Goal: Contribute content: Contribute content

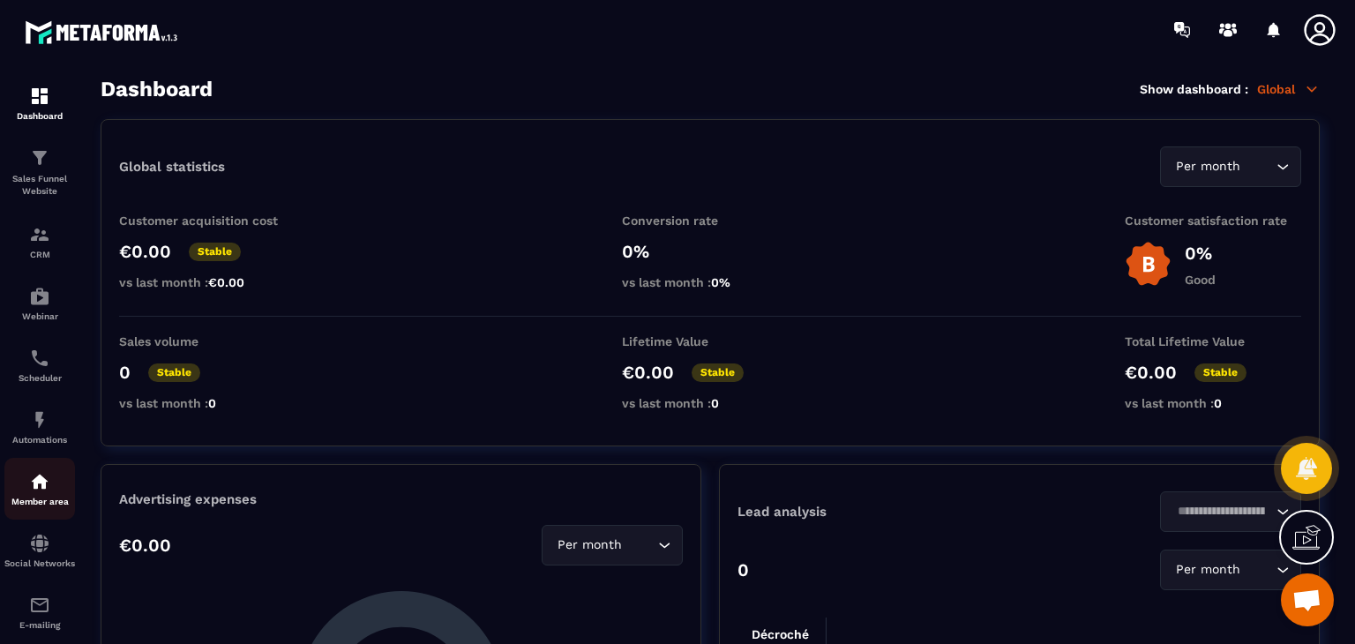
click at [28, 484] on div "Member area" at bounding box center [39, 488] width 71 height 35
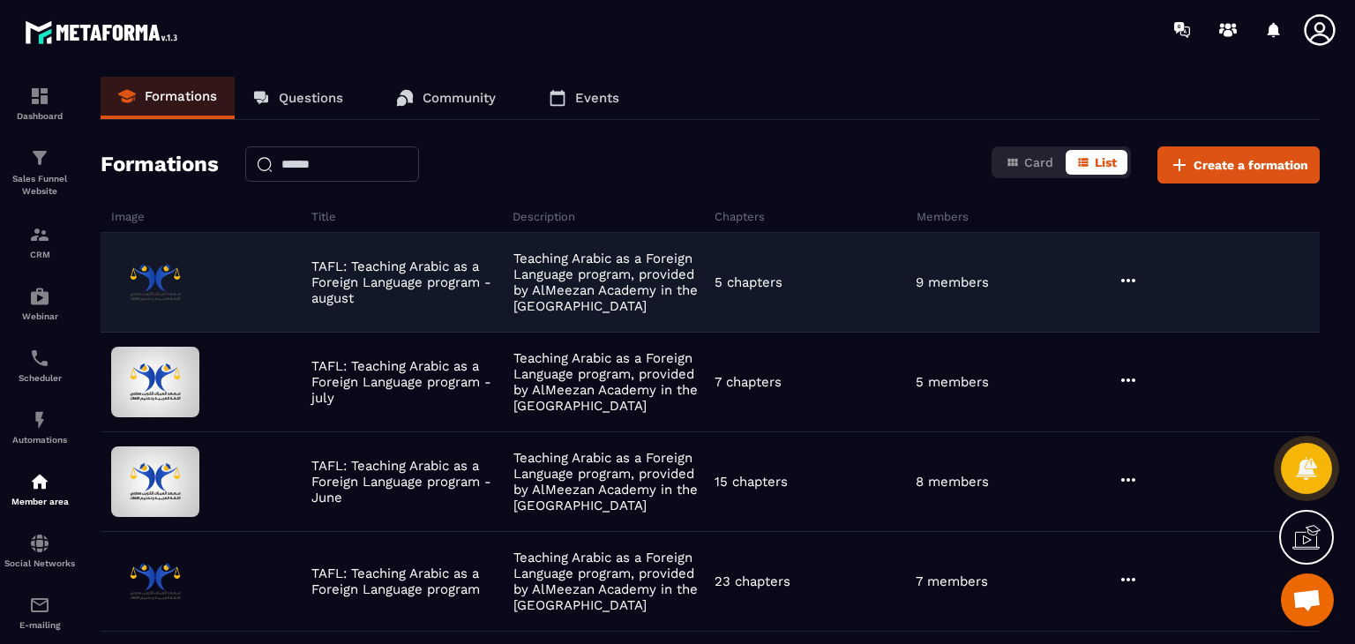
click at [1140, 278] on div at bounding box center [1216, 282] width 206 height 25
click at [1119, 283] on icon at bounding box center [1127, 280] width 21 height 21
click at [1147, 326] on button "Edit" at bounding box center [1173, 317] width 106 height 32
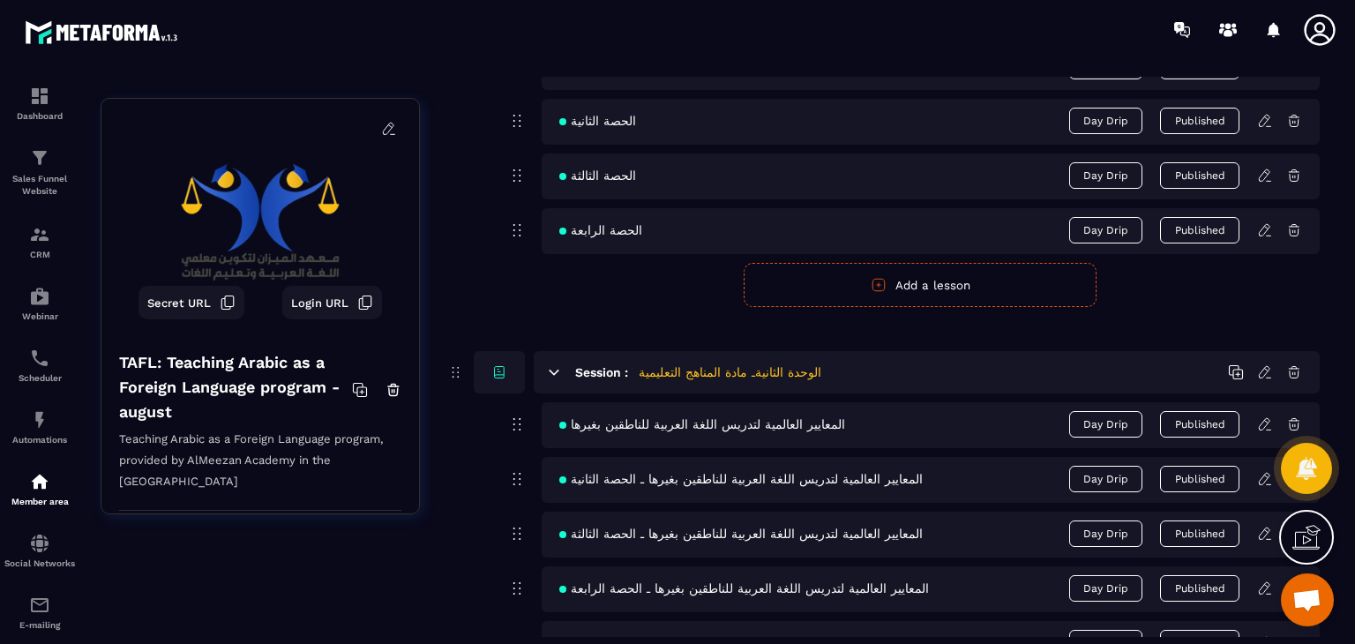
scroll to position [1228, 0]
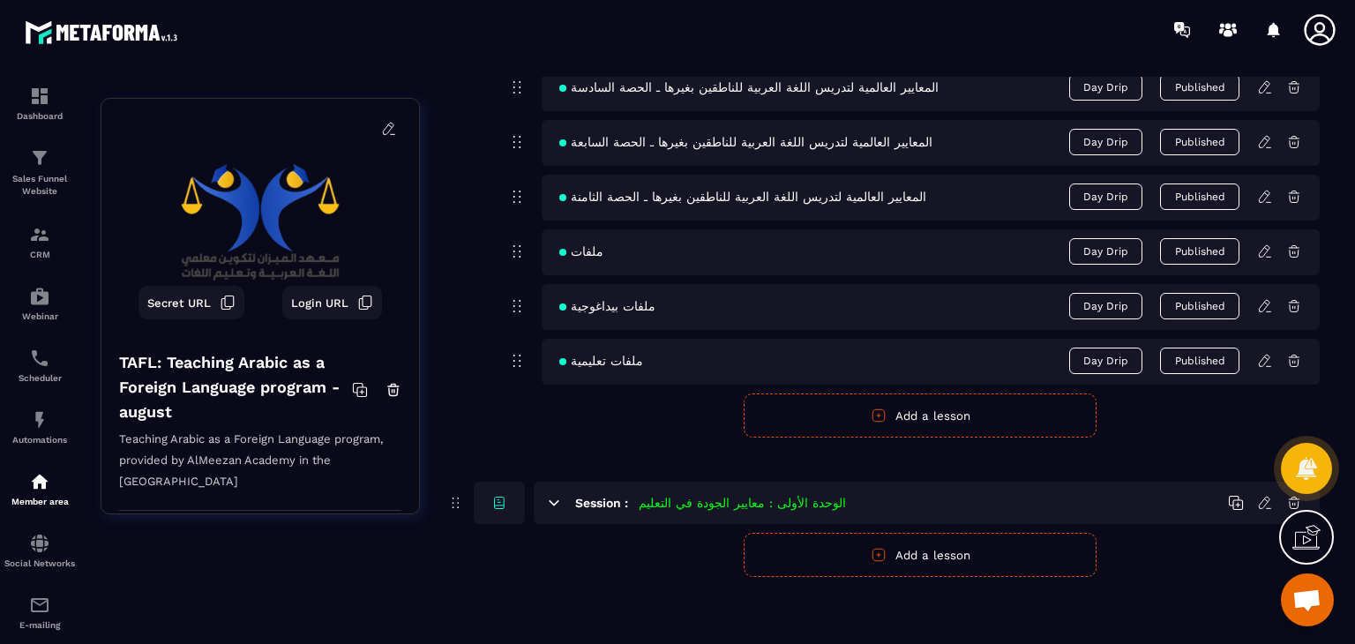
click at [1266, 202] on icon at bounding box center [1267, 202] width 4 height 0
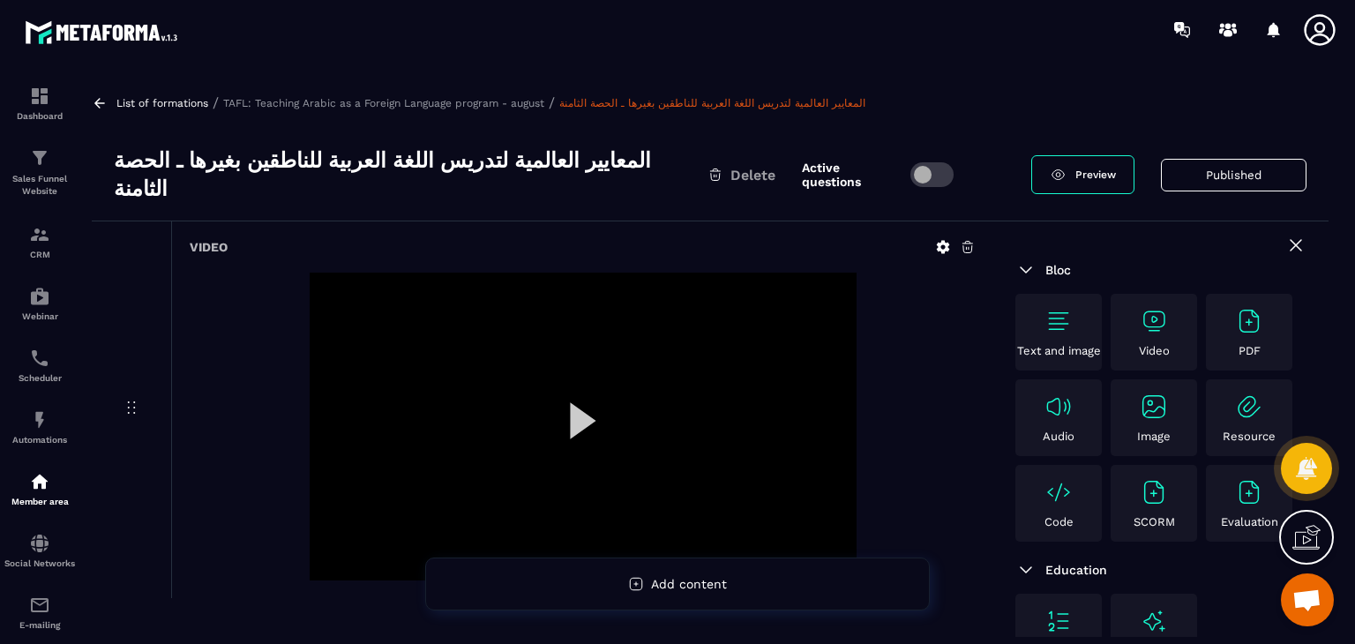
click at [1148, 310] on img at bounding box center [1153, 321] width 28 height 28
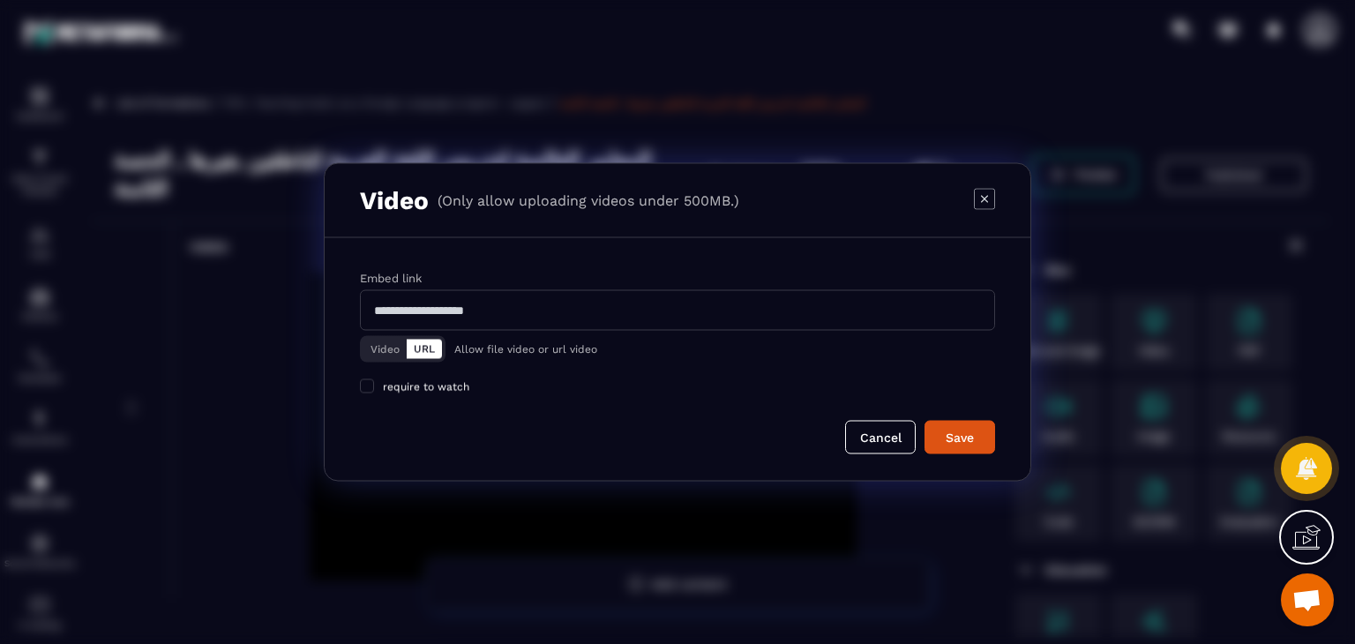
click at [381, 368] on div "Embed link Video URL Allow file video or url video require to watch" at bounding box center [677, 331] width 635 height 125
click at [386, 346] on button "Video" at bounding box center [384, 349] width 43 height 19
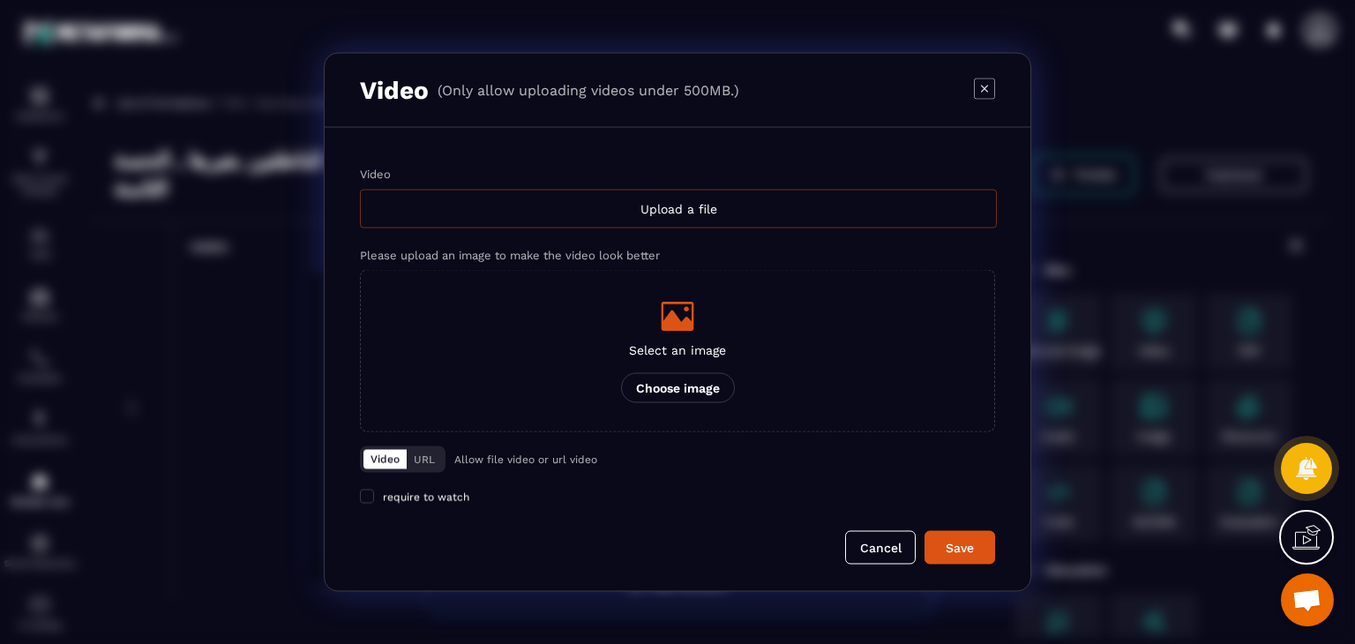
click at [617, 215] on div "Upload a file" at bounding box center [678, 209] width 637 height 39
click at [0, 0] on input "Video Upload a file" at bounding box center [0, 0] width 0 height 0
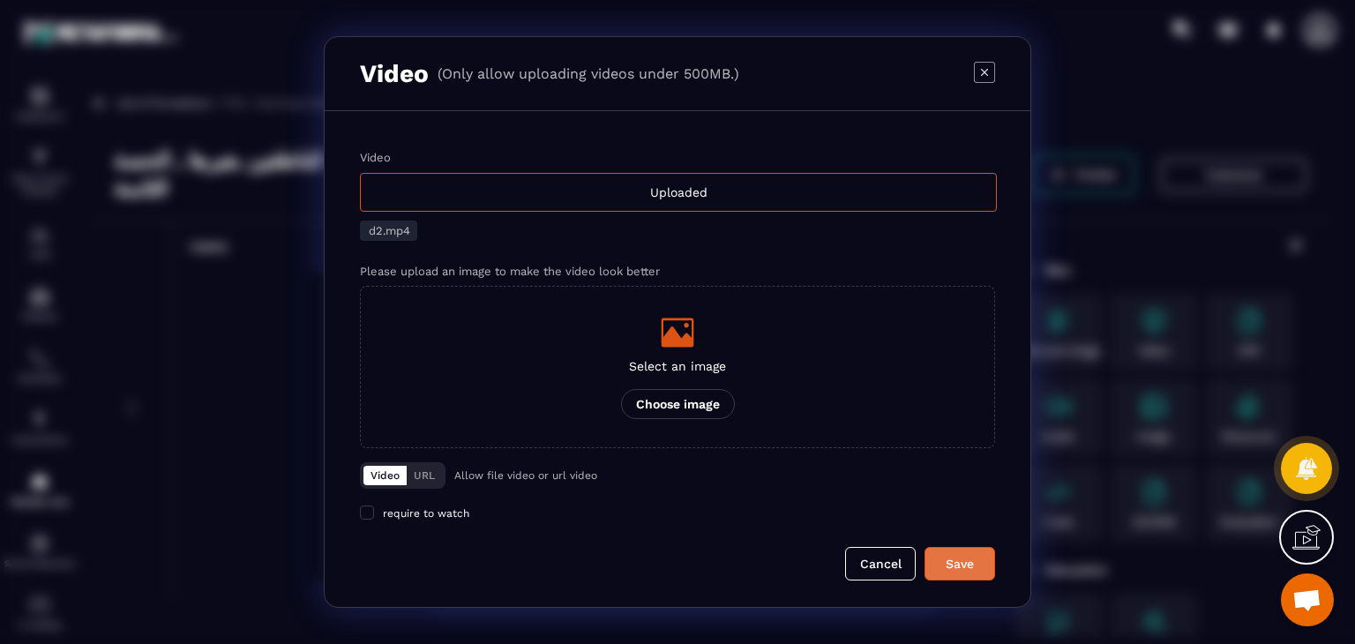
click at [960, 550] on button "Save" at bounding box center [959, 564] width 71 height 34
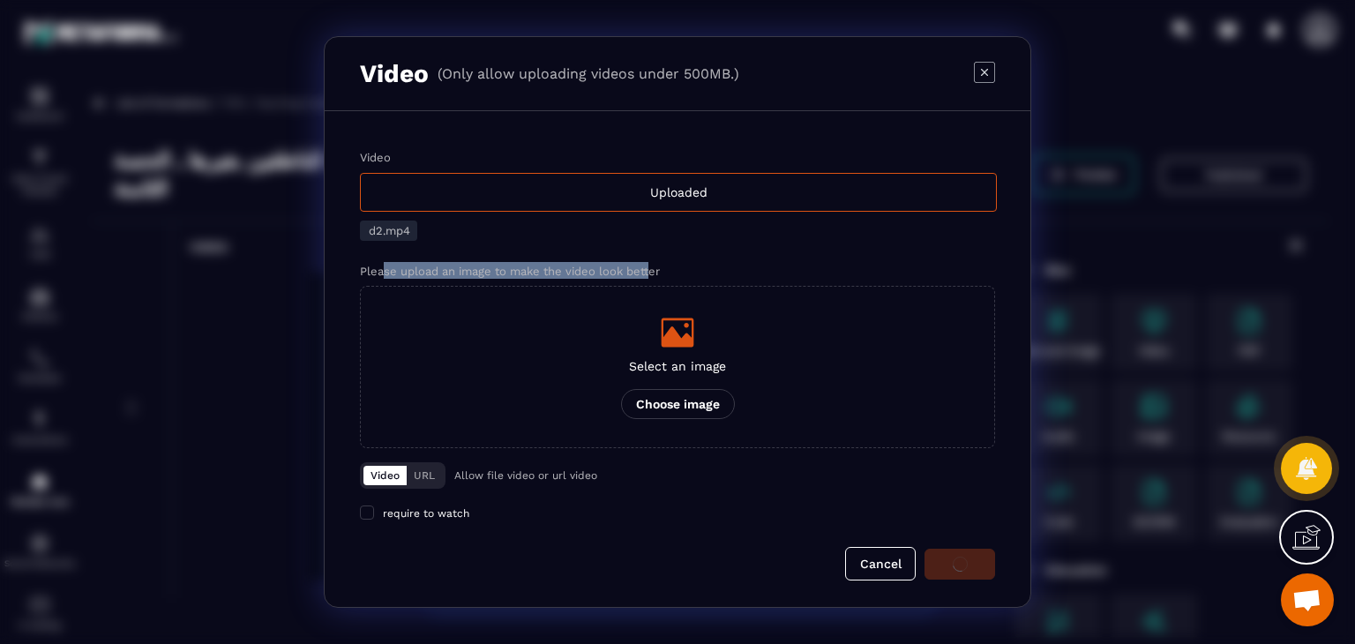
drag, startPoint x: 654, startPoint y: 263, endPoint x: 383, endPoint y: 274, distance: 271.9
click at [383, 274] on div "Please upload an image to make the video look better" at bounding box center [677, 270] width 635 height 17
click at [521, 241] on div "Video Uploaded d2.mp4 Please upload an image to make the video look better Sele…" at bounding box center [677, 299] width 635 height 297
click at [754, 279] on div "Please upload an image to make the video look better" at bounding box center [677, 270] width 635 height 17
click at [754, 268] on div "Please upload an image to make the video look better" at bounding box center [677, 270] width 635 height 17
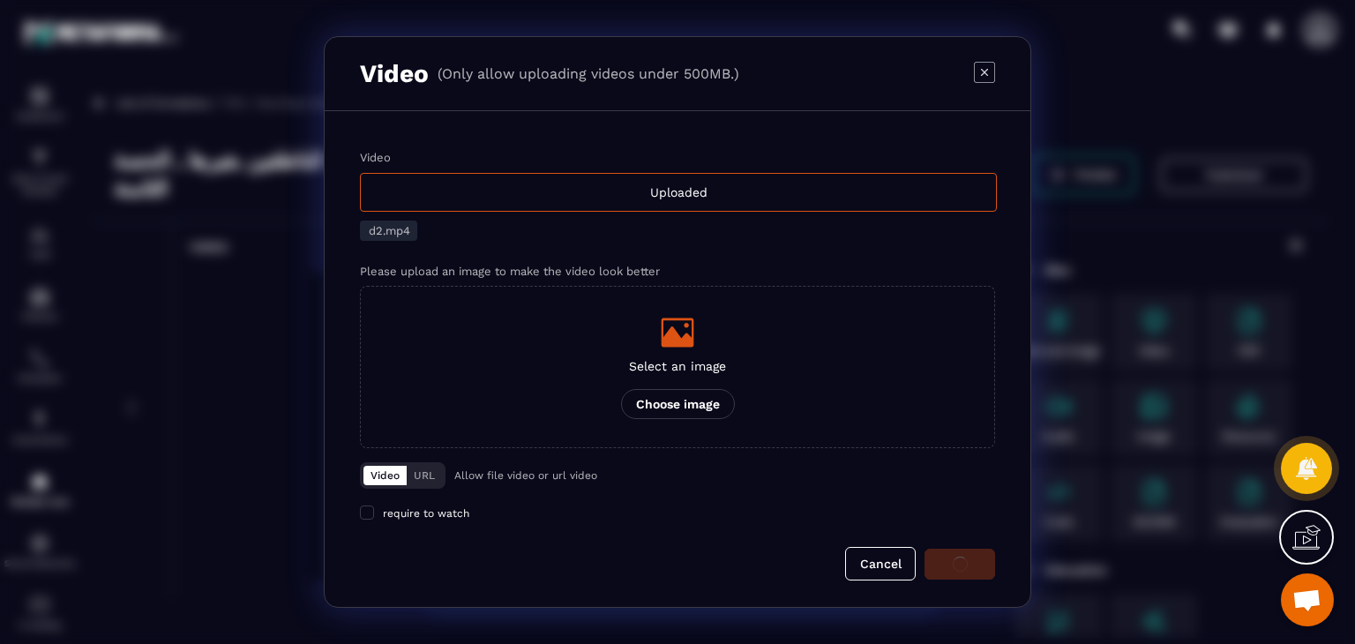
click at [762, 265] on div "Please upload an image to make the video look better" at bounding box center [677, 270] width 635 height 17
click at [758, 243] on div "Video Uploaded d2.mp4 Please upload an image to make the video look better Sele…" at bounding box center [677, 299] width 635 height 297
click at [758, 235] on div "Video Uploaded d2.mp4 Please upload an image to make the video look better Sele…" at bounding box center [677, 299] width 635 height 297
click at [750, 106] on div "Video (Only allow uploading videos under 500MB.)" at bounding box center [677, 74] width 705 height 74
click at [725, 163] on div "Video" at bounding box center [677, 157] width 635 height 13
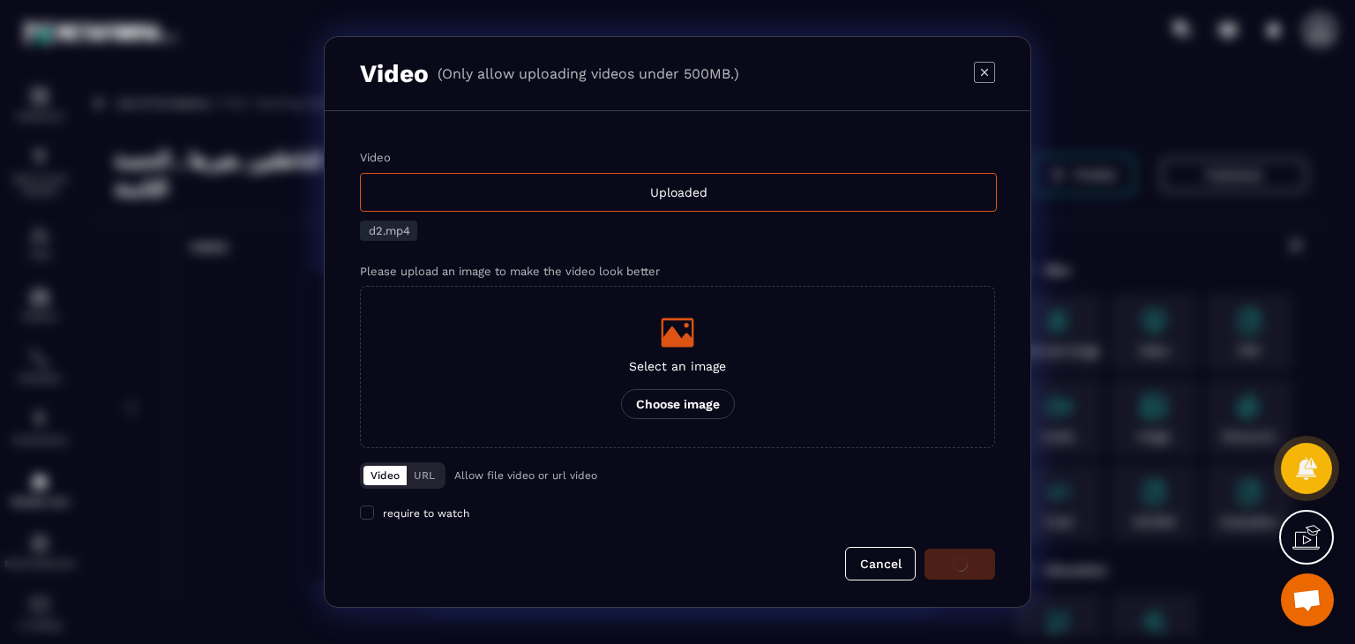
click at [0, 0] on input "Video Uploaded" at bounding box center [0, 0] width 0 height 0
drag, startPoint x: 422, startPoint y: 244, endPoint x: 373, endPoint y: 224, distance: 52.6
click at [373, 224] on div "Video Uploaded d2.mp4 Please upload an image to make the video look better Sele…" at bounding box center [677, 299] width 635 height 297
click at [466, 262] on div "Please upload an image to make the video look better" at bounding box center [677, 270] width 635 height 17
click at [961, 561] on div "Cancel" at bounding box center [677, 564] width 635 height 34
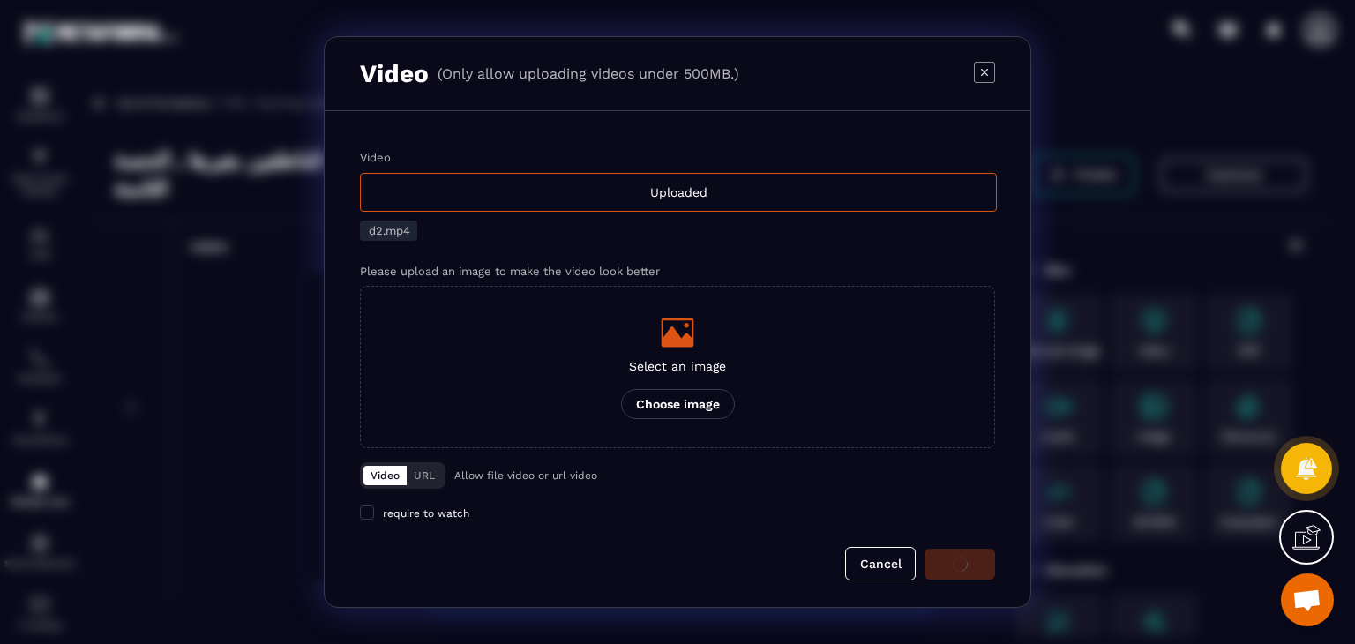
click at [960, 560] on div "Cancel" at bounding box center [677, 564] width 635 height 34
click at [957, 558] on div "Cancel" at bounding box center [677, 564] width 635 height 34
click at [957, 553] on div "Cancel" at bounding box center [677, 564] width 635 height 34
drag, startPoint x: 957, startPoint y: 553, endPoint x: 937, endPoint y: 505, distance: 51.8
click at [952, 553] on div "Cancel" at bounding box center [677, 564] width 635 height 34
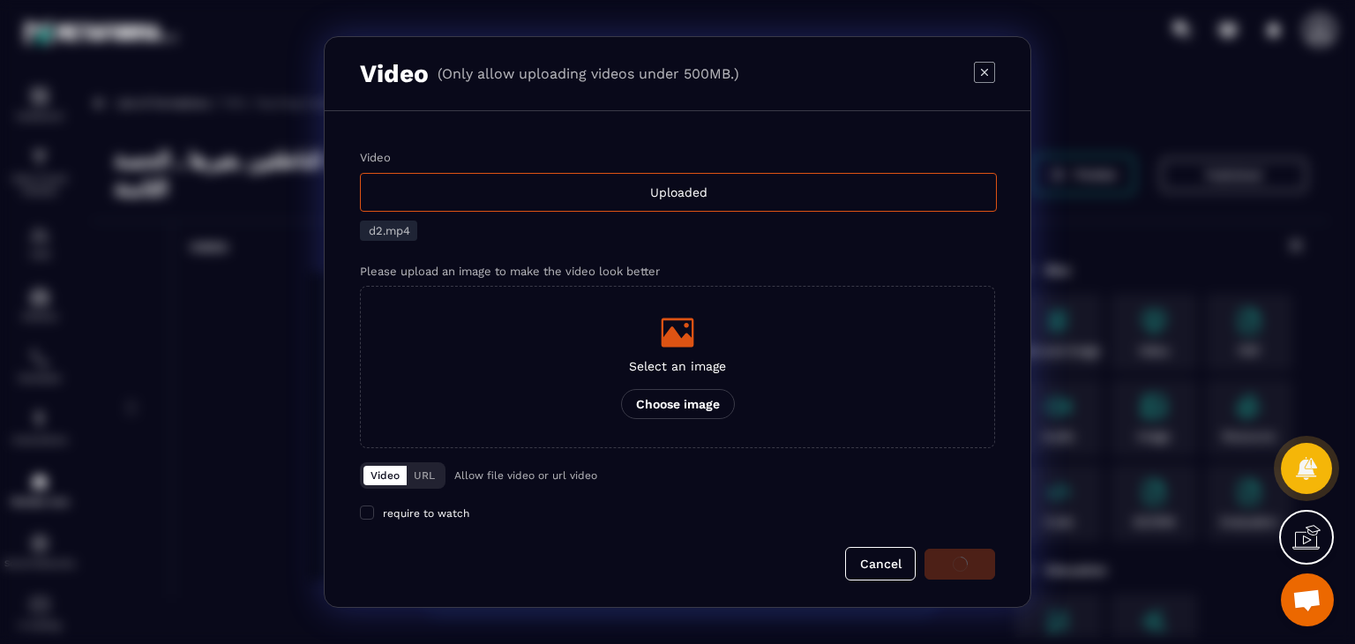
click at [936, 498] on div "Video Uploaded d2.mp4 Please upload an image to make the video look better Sele…" at bounding box center [677, 335] width 635 height 369
click at [773, 516] on div "require to watch" at bounding box center [677, 513] width 635 height 14
click at [727, 517] on div "require to watch" at bounding box center [677, 513] width 635 height 14
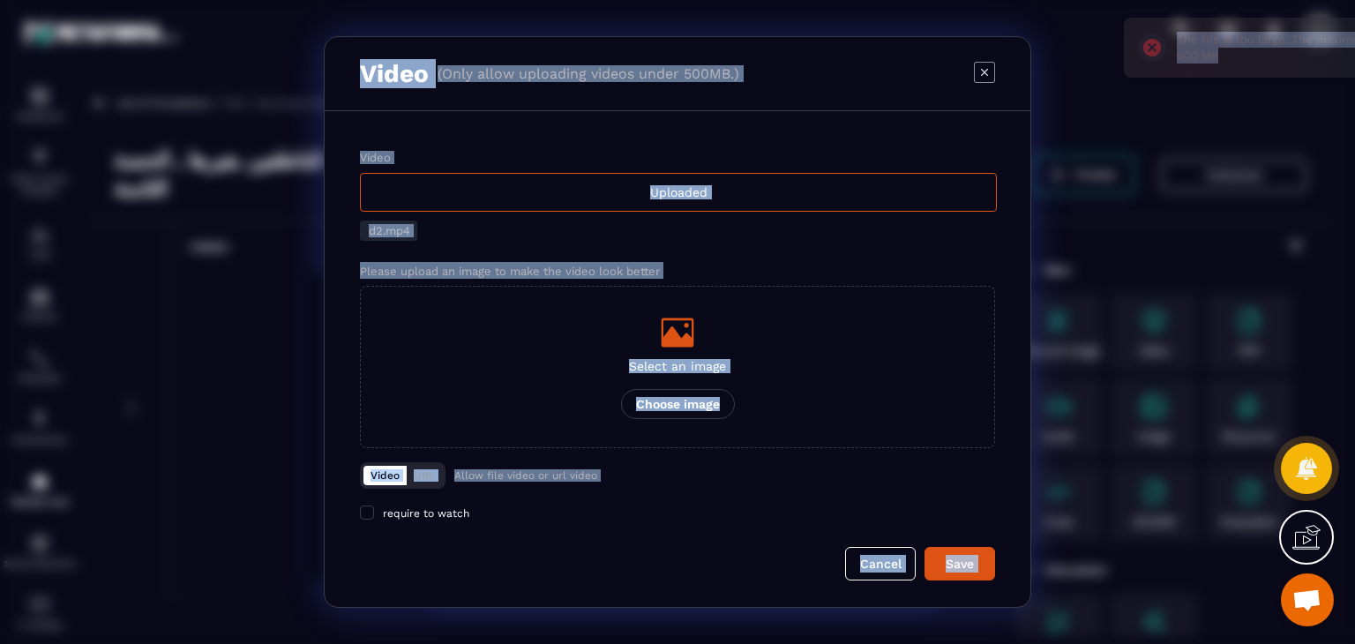
drag, startPoint x: 1107, startPoint y: 63, endPoint x: 1202, endPoint y: 127, distance: 115.0
click at [1202, 127] on body "Dashboard Sales Funnel Website CRM Webinar Scheduler Automations Member area So…" at bounding box center [677, 322] width 1355 height 644
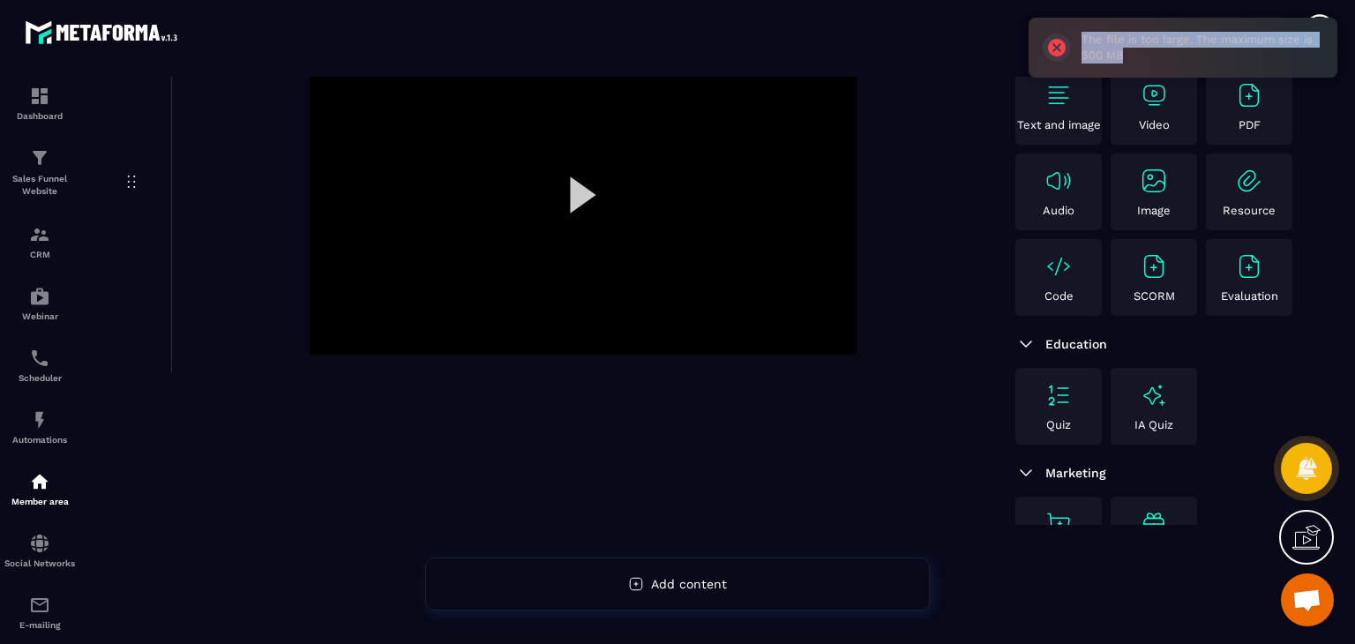
scroll to position [233, 0]
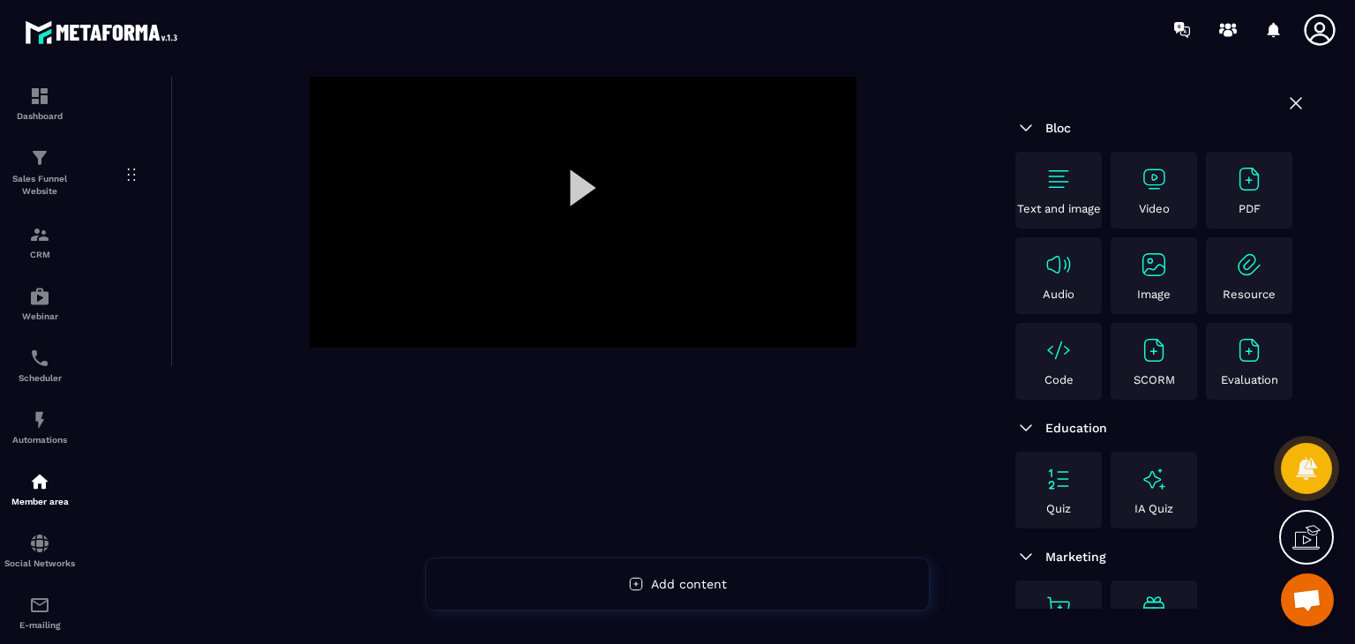
click at [1136, 184] on div "Video" at bounding box center [1154, 190] width 78 height 50
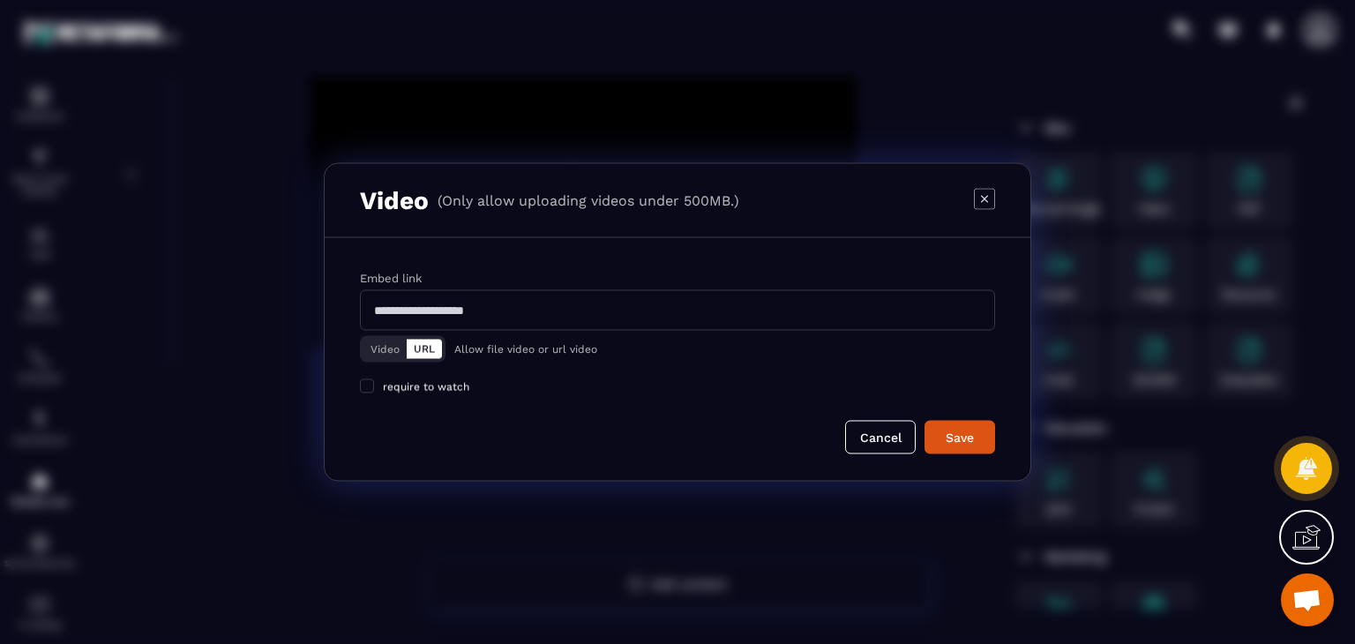
click at [398, 343] on button "Video" at bounding box center [384, 349] width 43 height 19
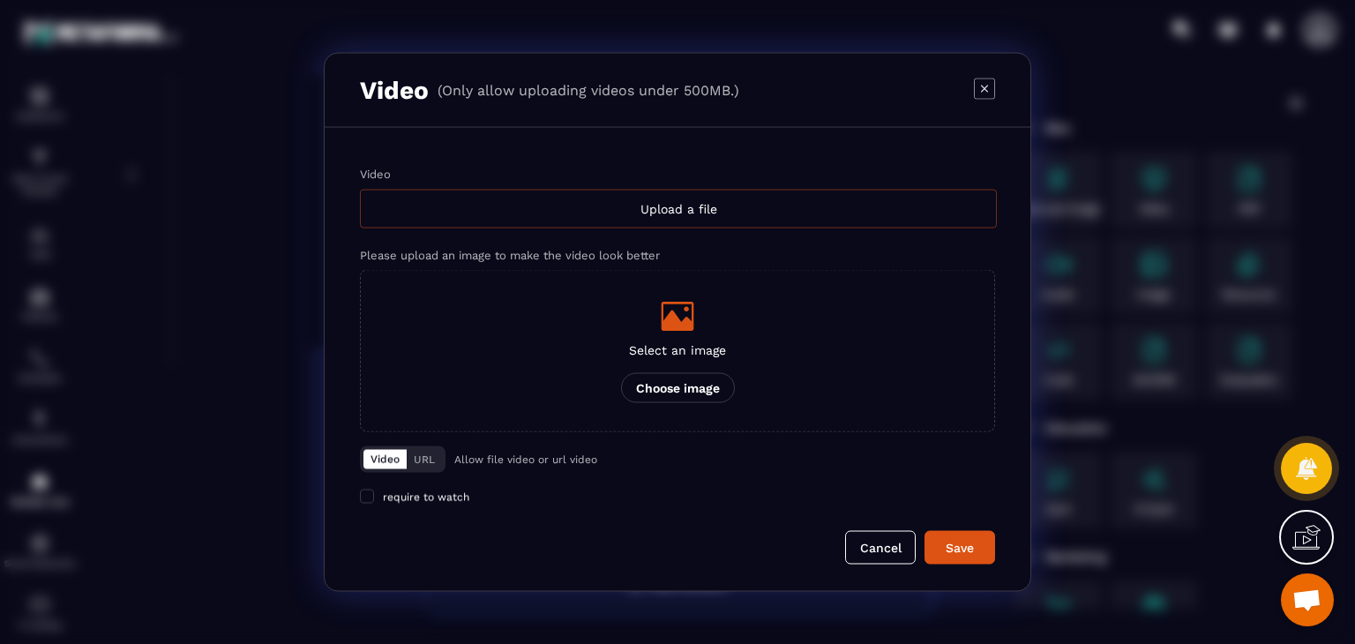
click at [608, 197] on div "Upload a file" at bounding box center [678, 209] width 637 height 39
click at [0, 0] on input "Video Upload a file" at bounding box center [0, 0] width 0 height 0
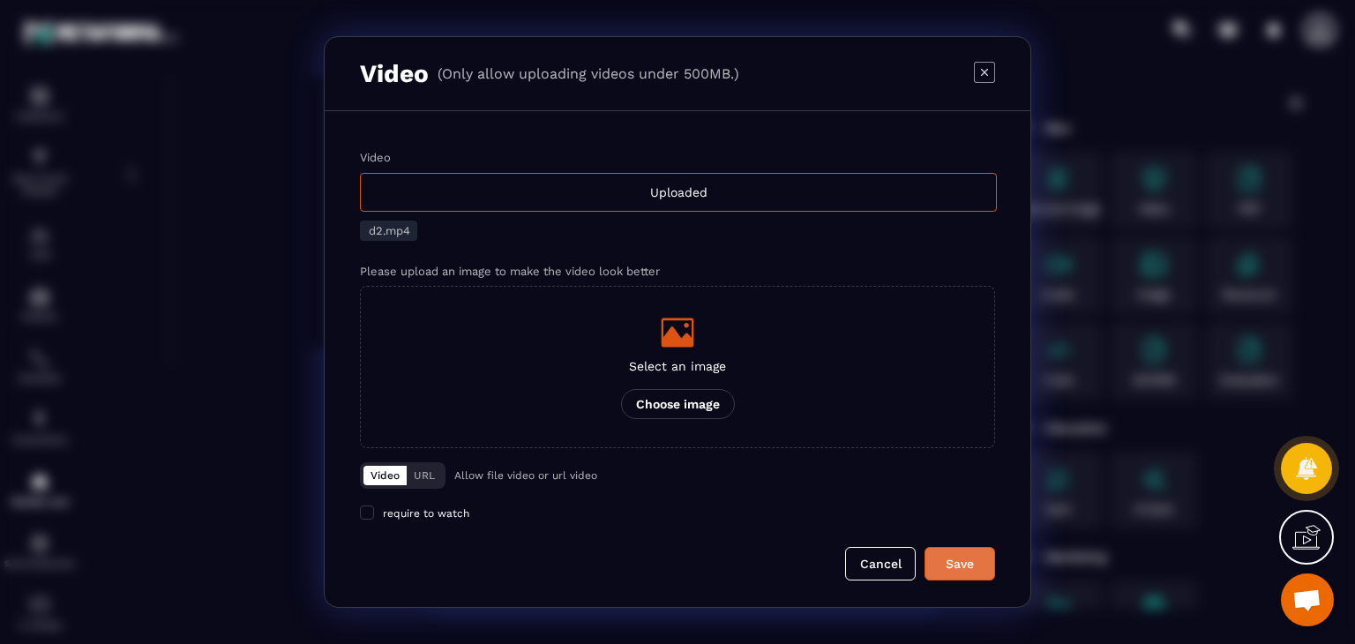
click at [945, 558] on div "Save" at bounding box center [960, 564] width 48 height 18
click at [629, 526] on form "Video Uploaded d2.mp4 Please upload an image to make the video look better Sele…" at bounding box center [677, 365] width 635 height 429
click at [887, 91] on div "Video (Only allow uploading videos under 500MB.)" at bounding box center [677, 74] width 705 height 74
click at [218, 132] on div "Modal window" at bounding box center [677, 322] width 1355 height 644
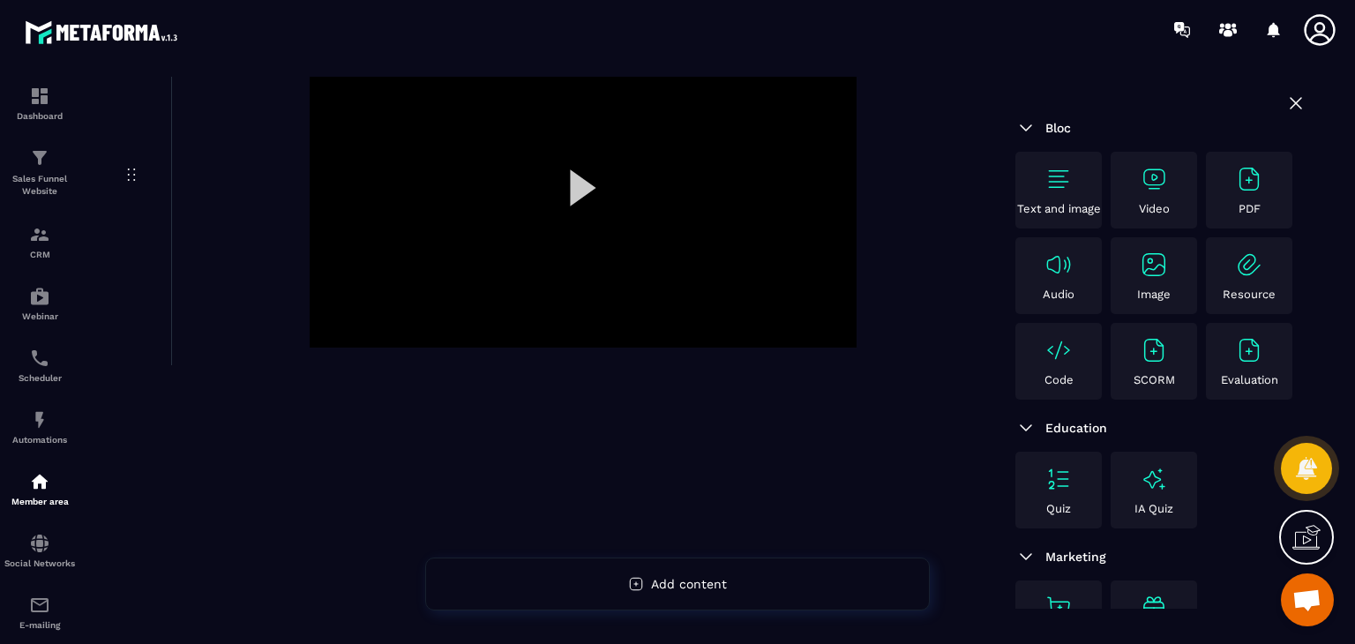
click at [1129, 175] on div "Video" at bounding box center [1154, 190] width 78 height 50
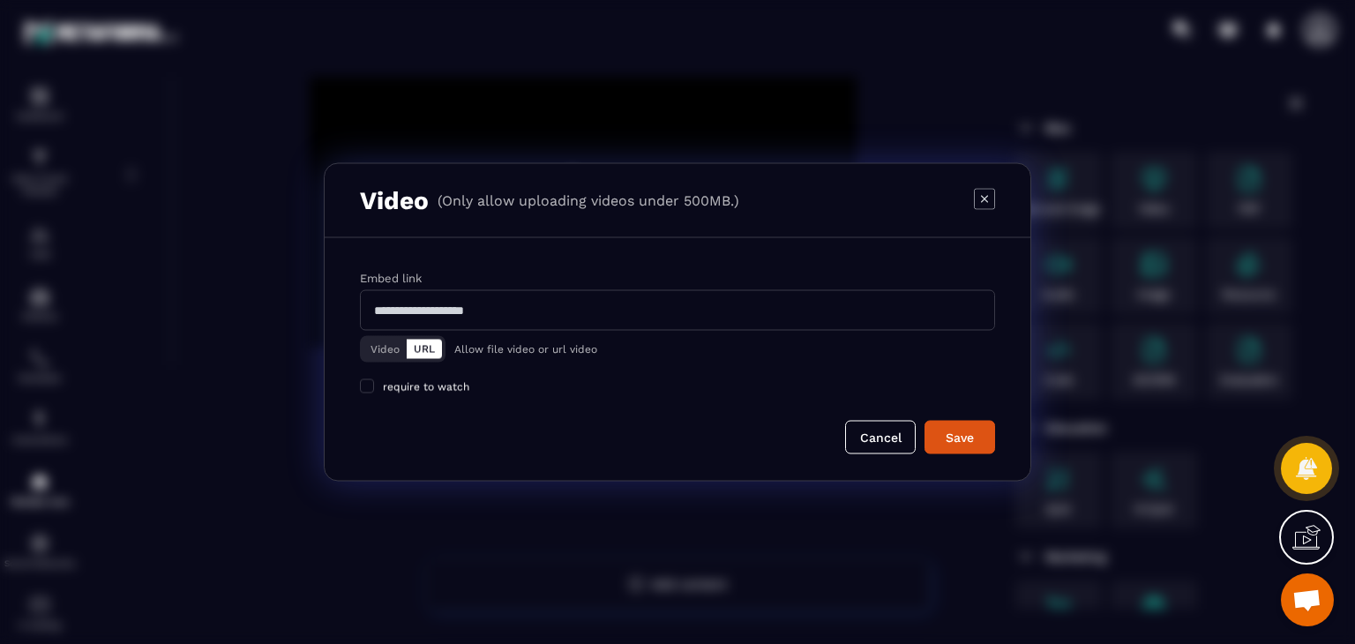
click at [374, 351] on button "Video" at bounding box center [384, 349] width 43 height 19
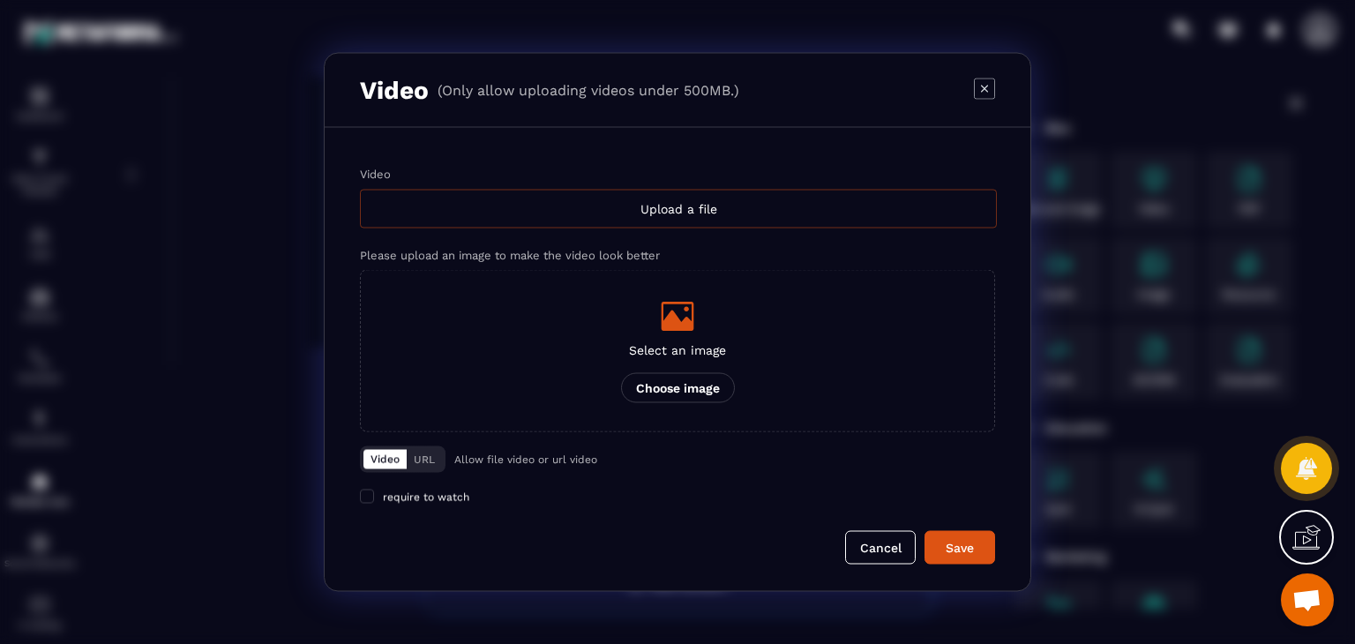
click at [640, 194] on div "Upload a file" at bounding box center [678, 209] width 637 height 39
click at [0, 0] on input "Video Upload a file" at bounding box center [0, 0] width 0 height 0
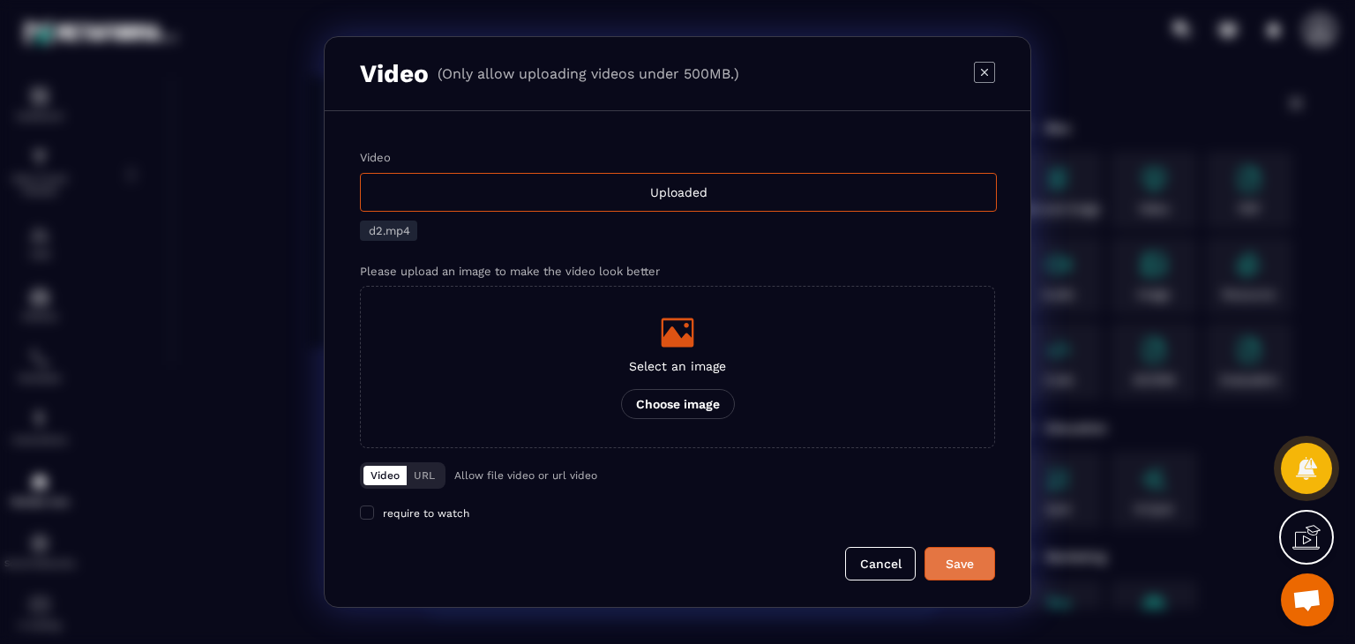
click at [960, 571] on div "Save" at bounding box center [960, 564] width 48 height 18
drag, startPoint x: 541, startPoint y: 255, endPoint x: 545, endPoint y: 244, distance: 11.2
click at [541, 251] on div "Video Uploaded d2.mp4 Please upload an image to make the video look better Sele…" at bounding box center [677, 299] width 635 height 297
click at [545, 244] on div "Video Uploaded d2.mp4 Please upload an image to make the video look better Sele…" at bounding box center [677, 299] width 635 height 297
click at [551, 243] on div "Video Uploaded d2.mp4 Please upload an image to make the video look better Sele…" at bounding box center [677, 299] width 635 height 297
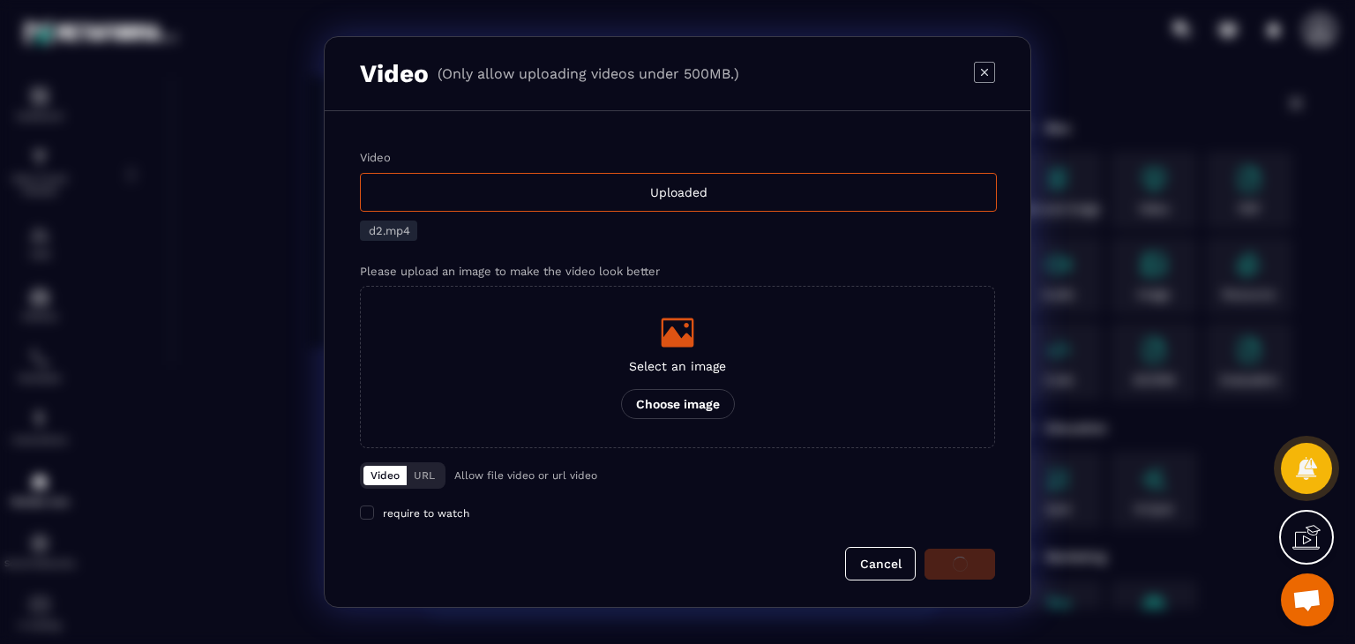
click at [504, 248] on div "Video Uploaded d2.mp4 Please upload an image to make the video look better Sele…" at bounding box center [677, 299] width 635 height 297
